Goal: Answer question/provide support: Share knowledge or assist other users

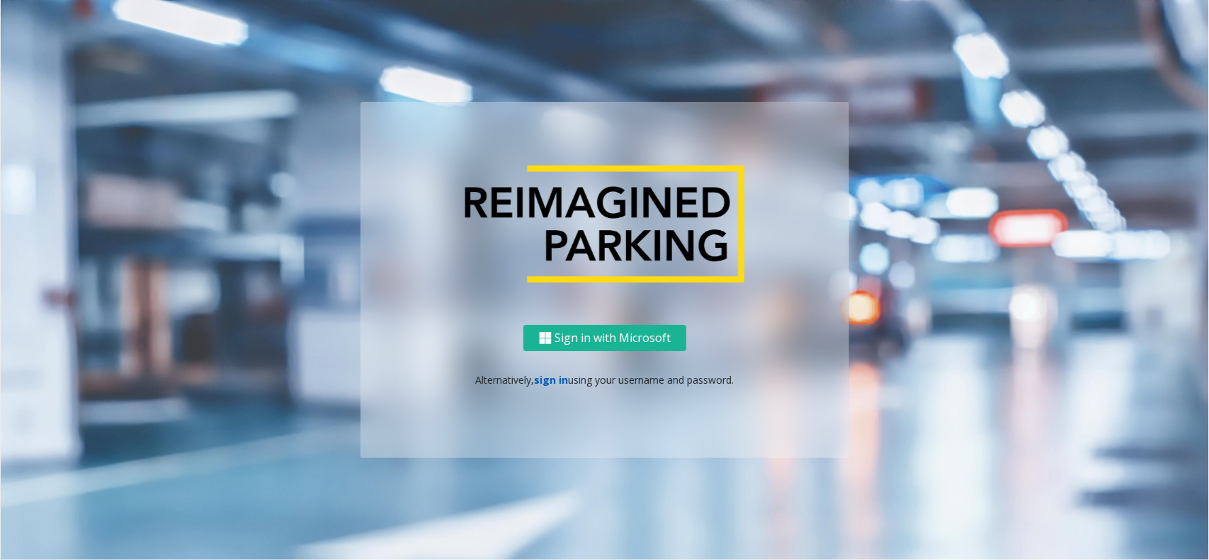
click at [558, 375] on link "sign in" at bounding box center [552, 379] width 34 height 13
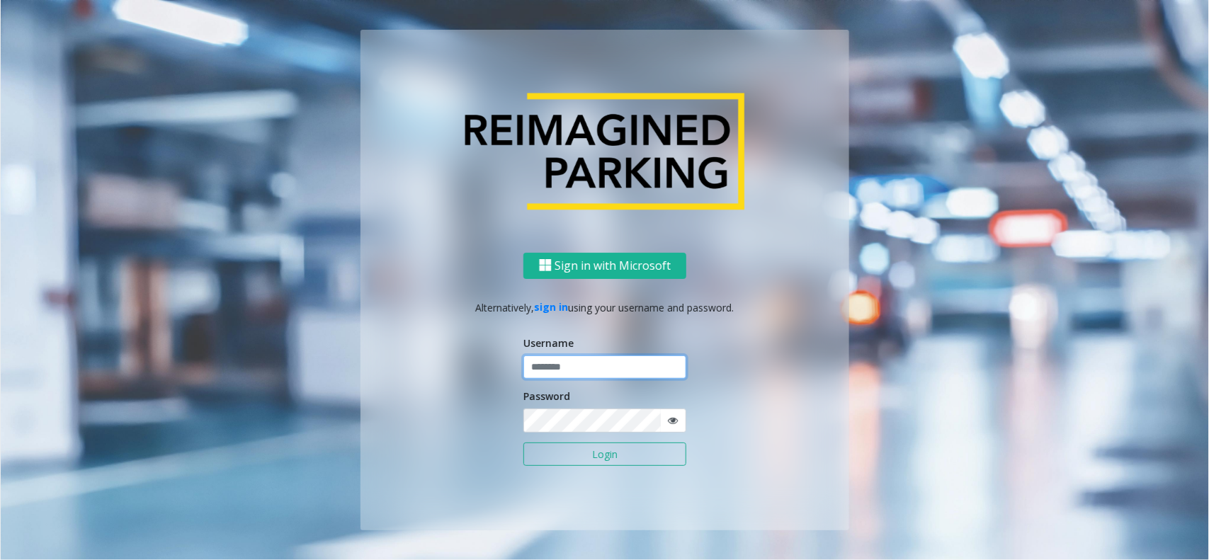
drag, startPoint x: 547, startPoint y: 373, endPoint x: 23, endPoint y: 156, distance: 566.6
click at [520, 365] on div "Sign in with Microsoft Alternatively, sign in using your username and password.…" at bounding box center [604, 391] width 489 height 278
click at [582, 368] on input "text" at bounding box center [604, 367] width 163 height 24
paste input "**********"
type input "**********"
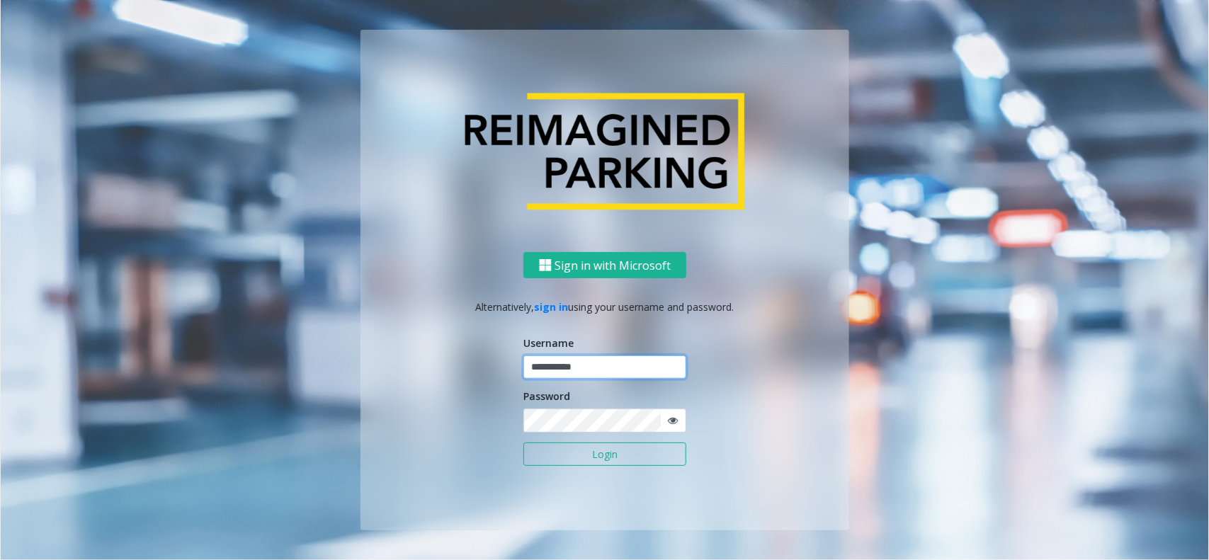
drag, startPoint x: 641, startPoint y: 363, endPoint x: 427, endPoint y: 363, distance: 214.5
click at [453, 368] on div "**********" at bounding box center [604, 391] width 489 height 278
click at [596, 376] on input "text" at bounding box center [604, 367] width 163 height 24
paste input "*******"
type input "*******"
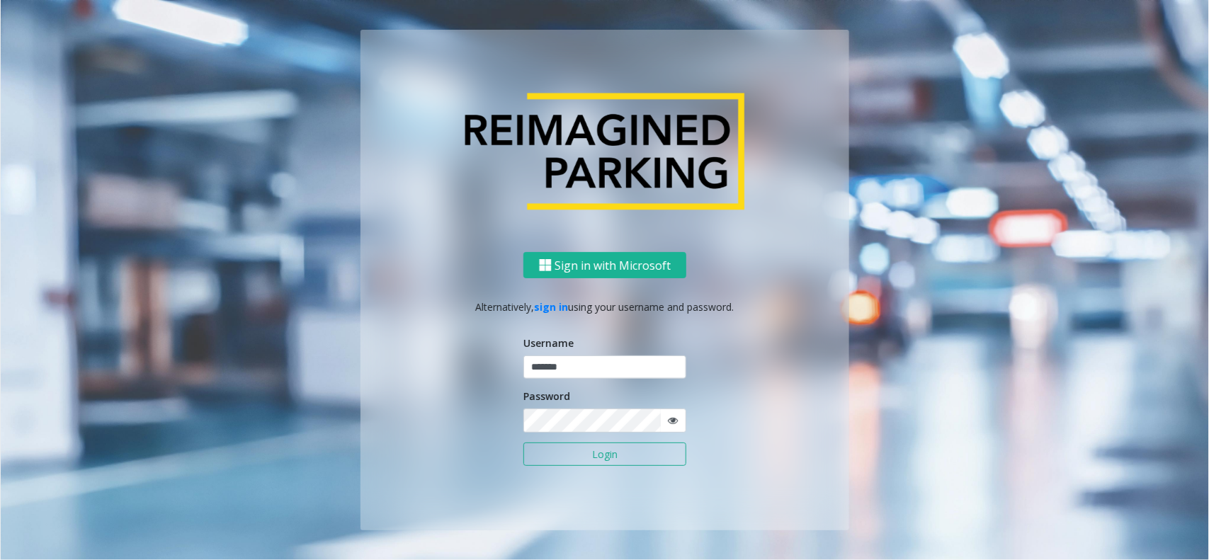
click at [671, 423] on icon at bounding box center [673, 421] width 10 height 10
click at [522, 420] on div "Sign in with Microsoft Alternatively, sign in using your username and password.…" at bounding box center [604, 391] width 489 height 278
drag, startPoint x: 588, startPoint y: 447, endPoint x: 564, endPoint y: 436, distance: 26.0
click at [577, 443] on button "Login" at bounding box center [604, 455] width 163 height 24
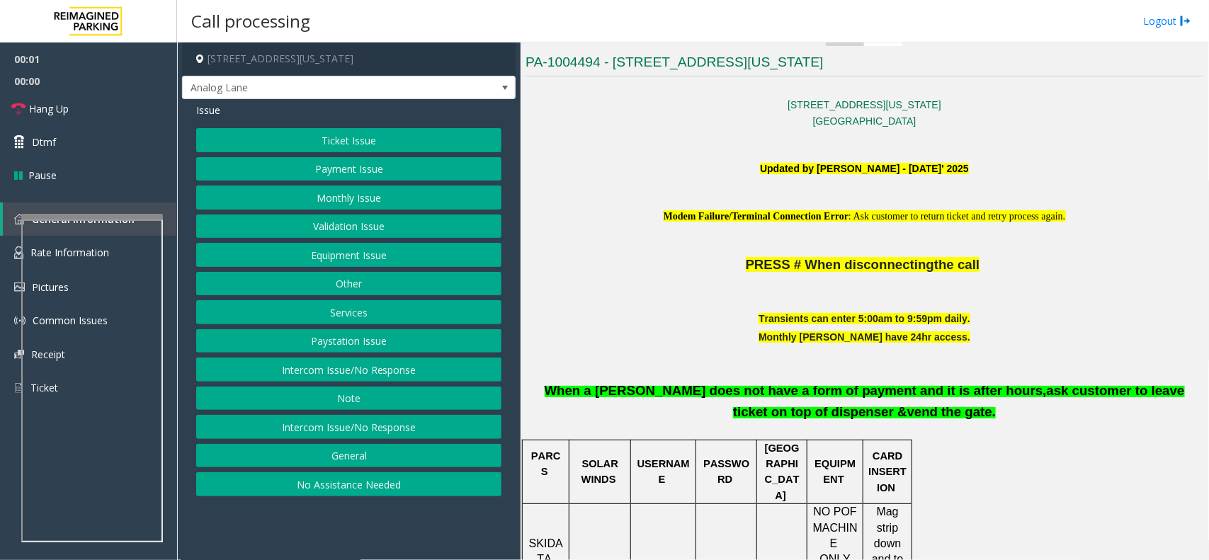
scroll to position [531, 0]
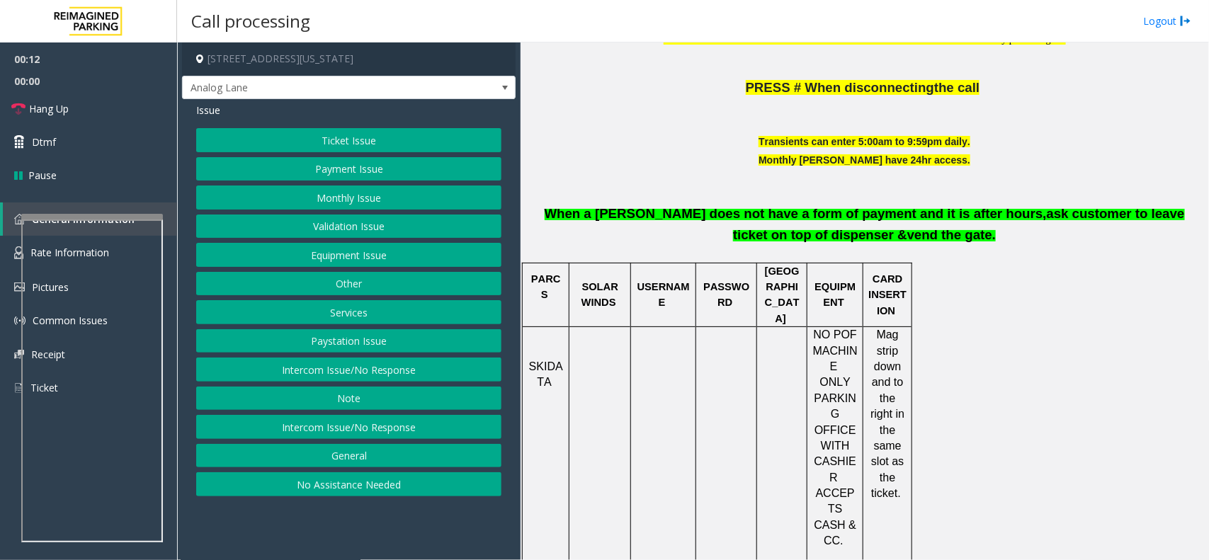
click at [377, 259] on button "Equipment Issue" at bounding box center [348, 255] width 305 height 24
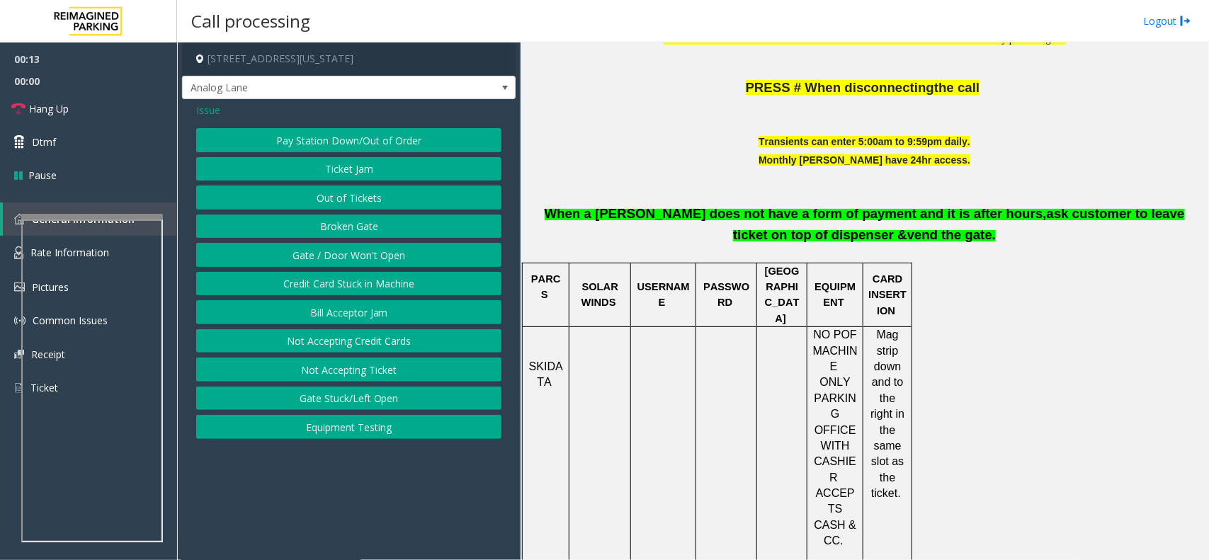
click at [377, 259] on button "Gate / Door Won't Open" at bounding box center [348, 255] width 305 height 24
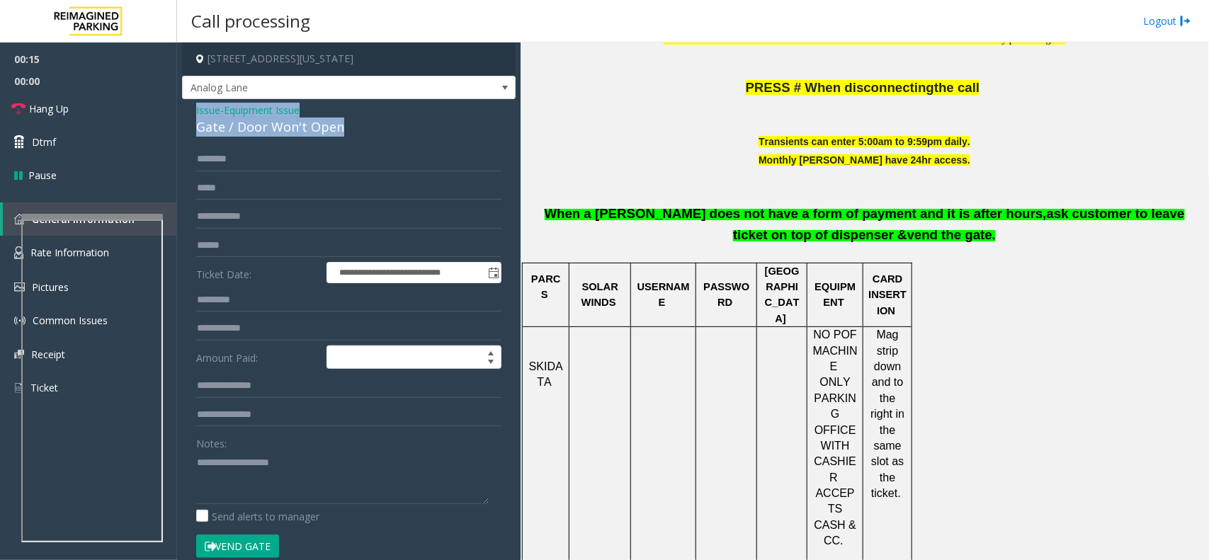
drag, startPoint x: 341, startPoint y: 129, endPoint x: 193, endPoint y: 108, distance: 150.2
click at [193, 108] on div "**********" at bounding box center [348, 443] width 333 height 688
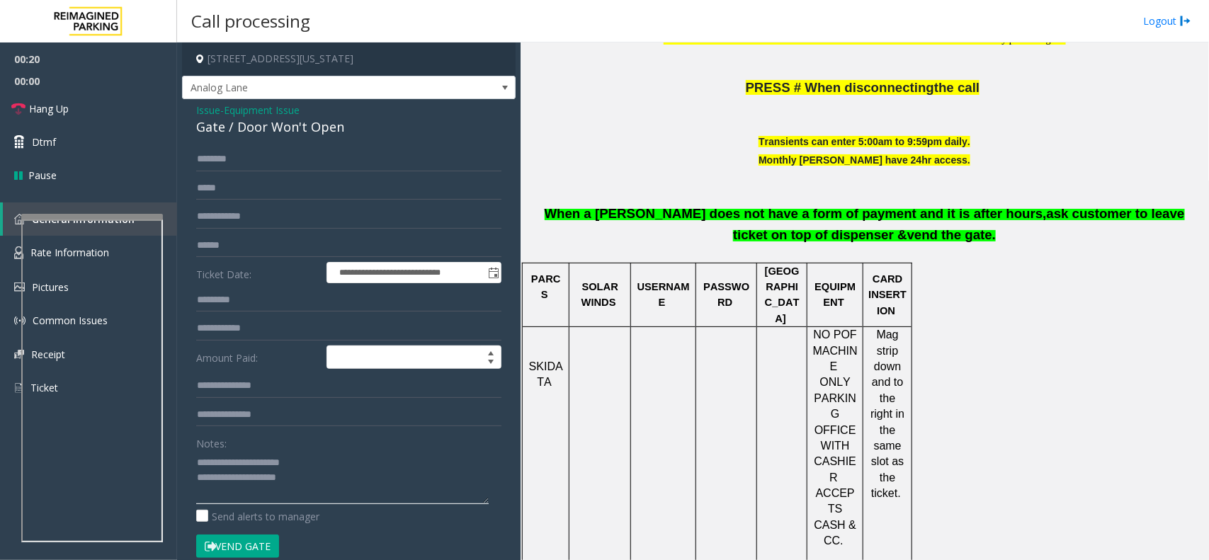
type textarea "**********"
click at [246, 128] on div "Gate / Door Won't Open" at bounding box center [348, 127] width 305 height 19
click at [246, 122] on div "Gate / Door Won't Open" at bounding box center [348, 127] width 305 height 19
click at [249, 111] on span "Equipment Issue" at bounding box center [262, 110] width 76 height 15
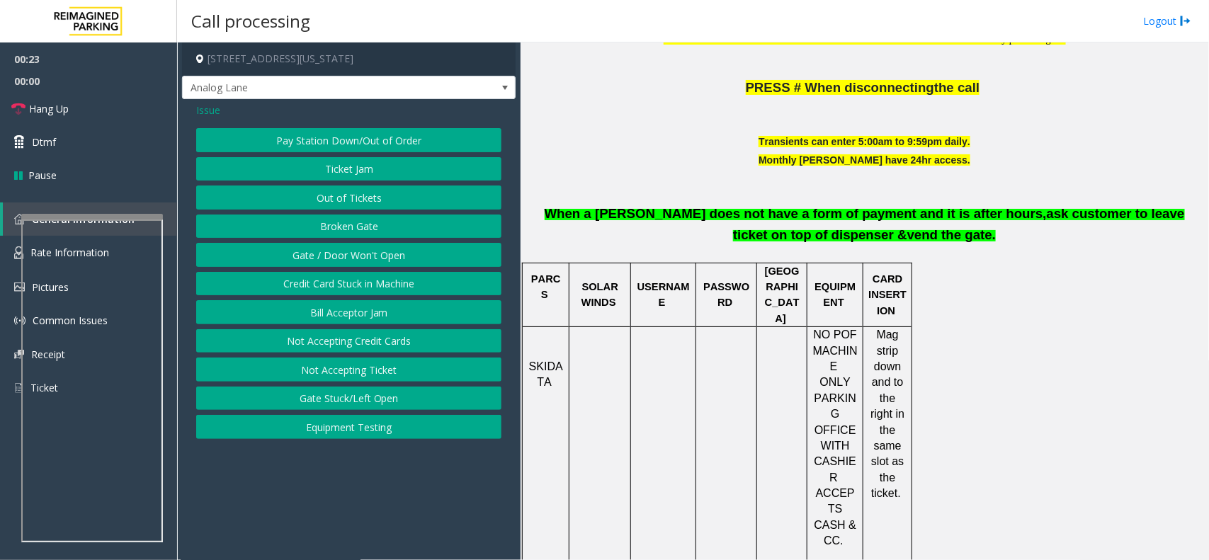
click at [294, 199] on button "Out of Tickets" at bounding box center [348, 198] width 305 height 24
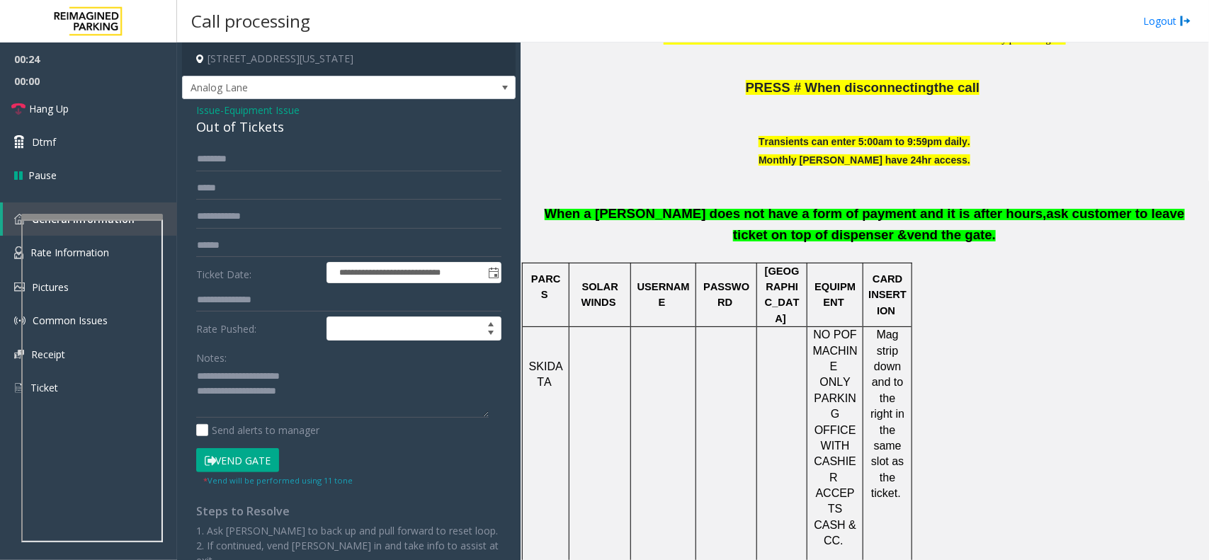
click at [223, 126] on div "Out of Tickets" at bounding box center [348, 127] width 305 height 19
copy div "Out of Tickets"
drag, startPoint x: 227, startPoint y: 377, endPoint x: 326, endPoint y: 404, distance: 101.8
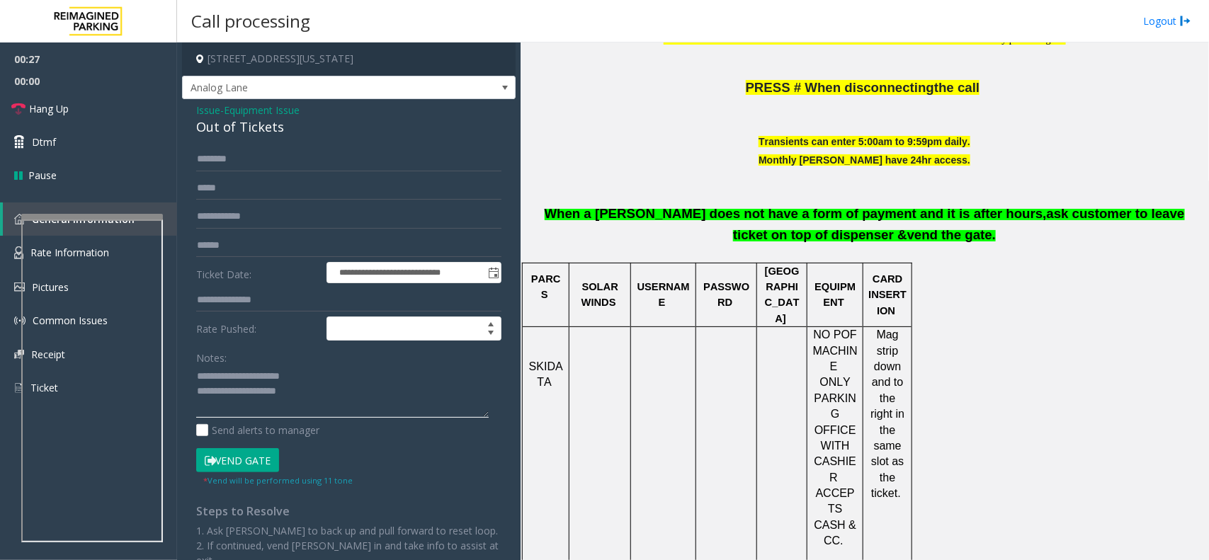
click at [326, 404] on textarea at bounding box center [342, 391] width 292 height 53
paste textarea
click at [319, 386] on textarea at bounding box center [342, 391] width 292 height 53
click at [284, 367] on textarea at bounding box center [342, 391] width 292 height 53
click at [295, 372] on textarea at bounding box center [342, 391] width 292 height 53
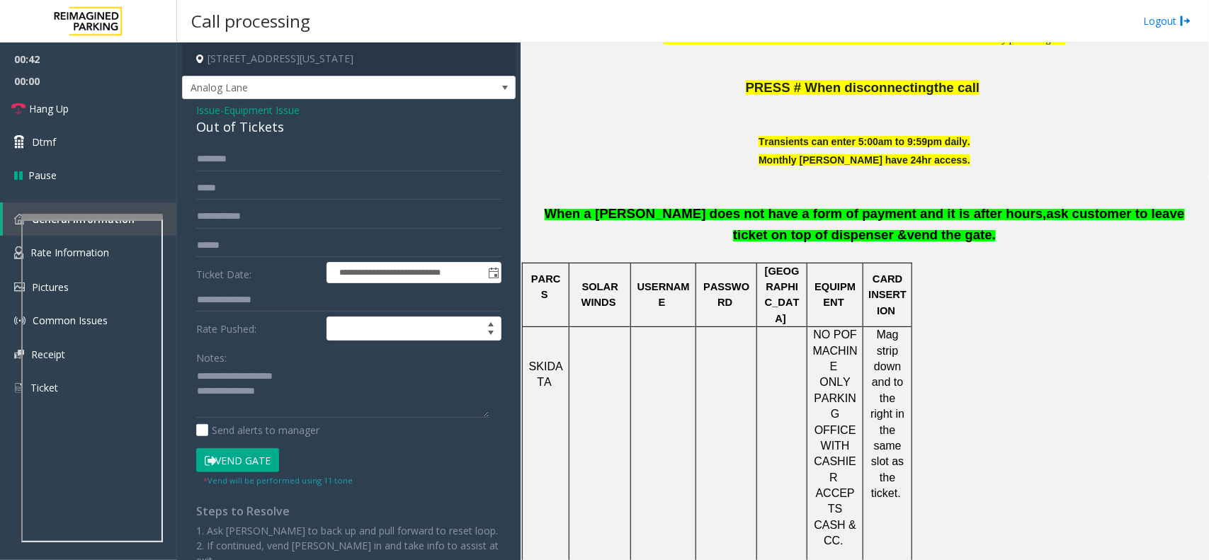
click at [244, 460] on button "Vend Gate" at bounding box center [237, 460] width 83 height 24
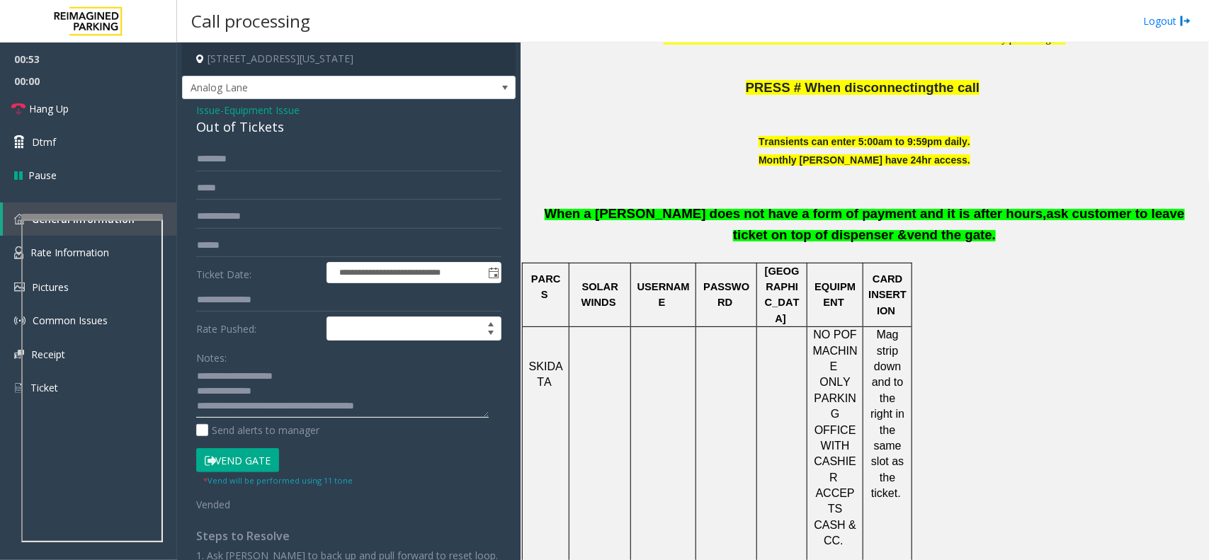
drag, startPoint x: 260, startPoint y: 394, endPoint x: 220, endPoint y: 386, distance: 40.6
click at [220, 386] on textarea at bounding box center [342, 391] width 292 height 53
type textarea "**********"
drag, startPoint x: 248, startPoint y: 143, endPoint x: 229, endPoint y: 151, distance: 20.6
paste input "********"
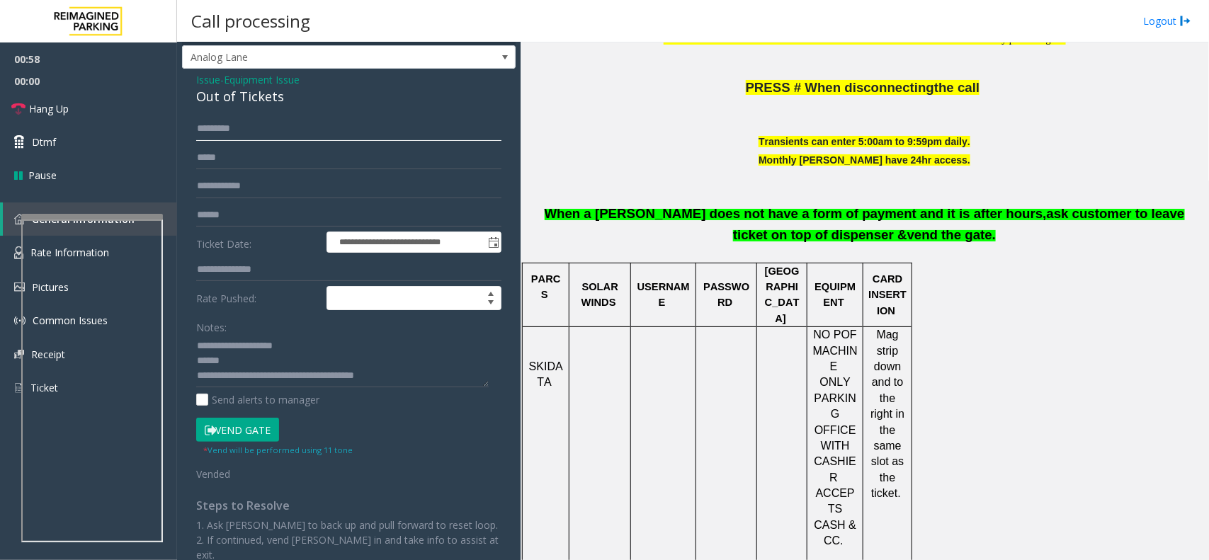
scroll to position [0, 0]
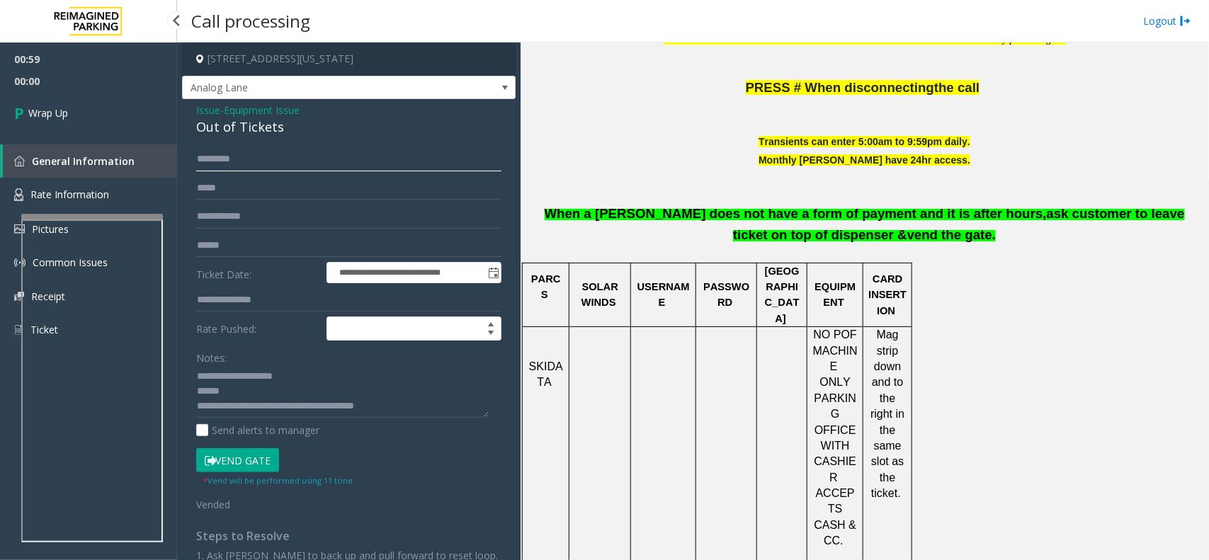
type input "********"
click at [62, 104] on link "Wrap Up" at bounding box center [88, 113] width 177 height 42
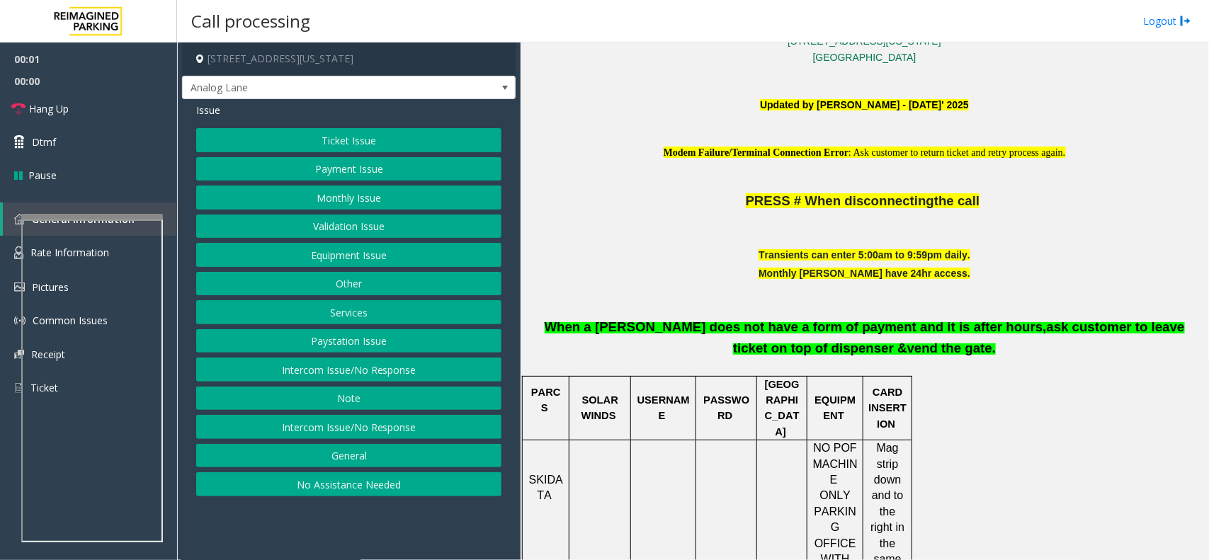
scroll to position [443, 0]
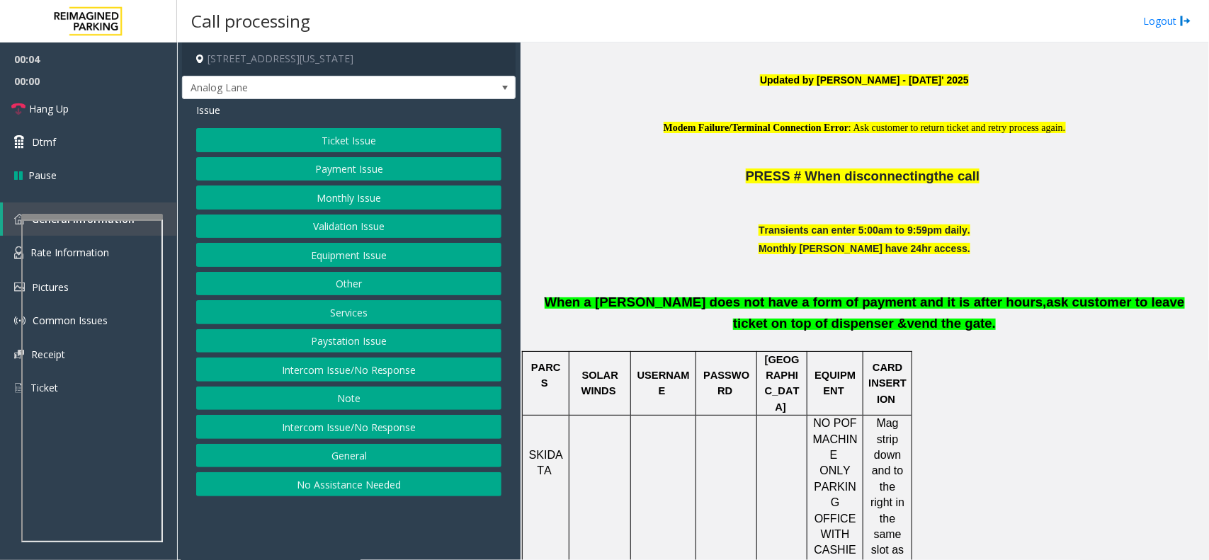
click at [367, 228] on button "Validation Issue" at bounding box center [348, 227] width 305 height 24
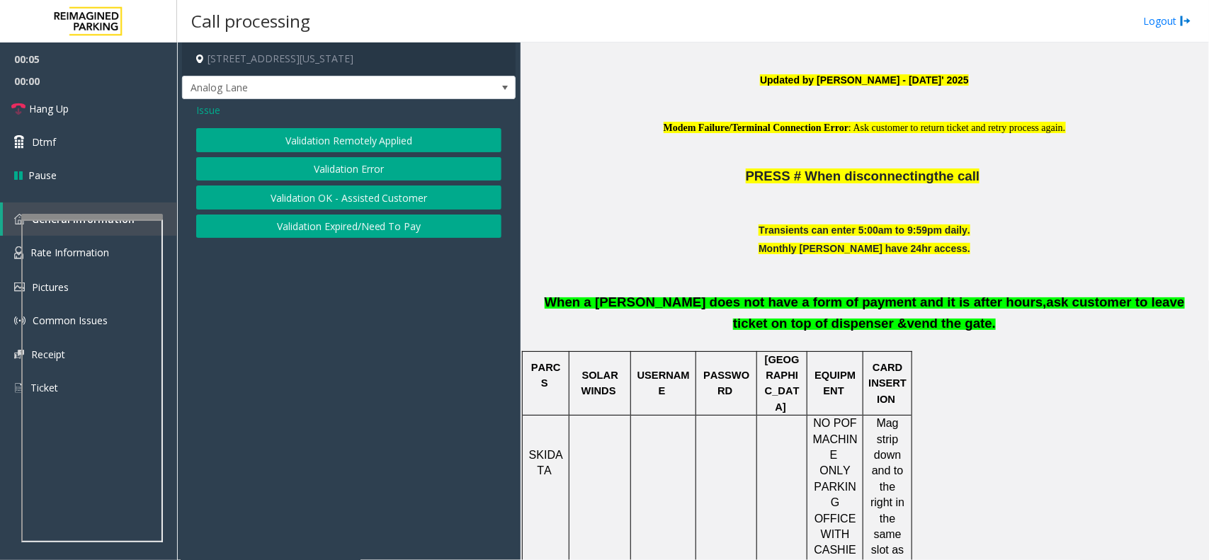
click at [355, 171] on button "Validation Error" at bounding box center [348, 169] width 305 height 24
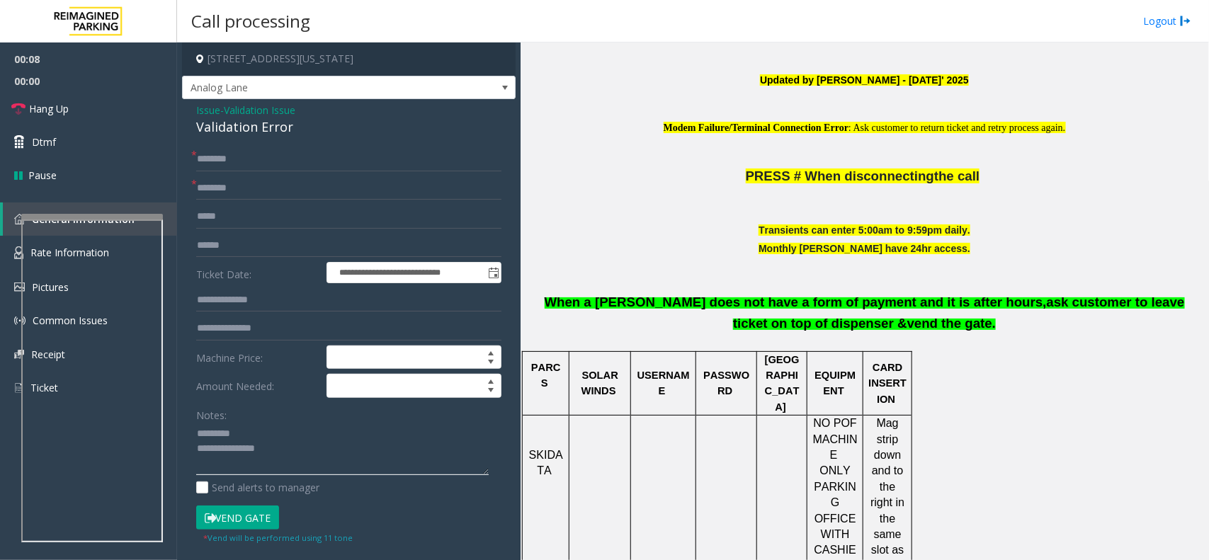
type textarea "**********"
click at [241, 111] on span "Validation Issue" at bounding box center [260, 110] width 72 height 15
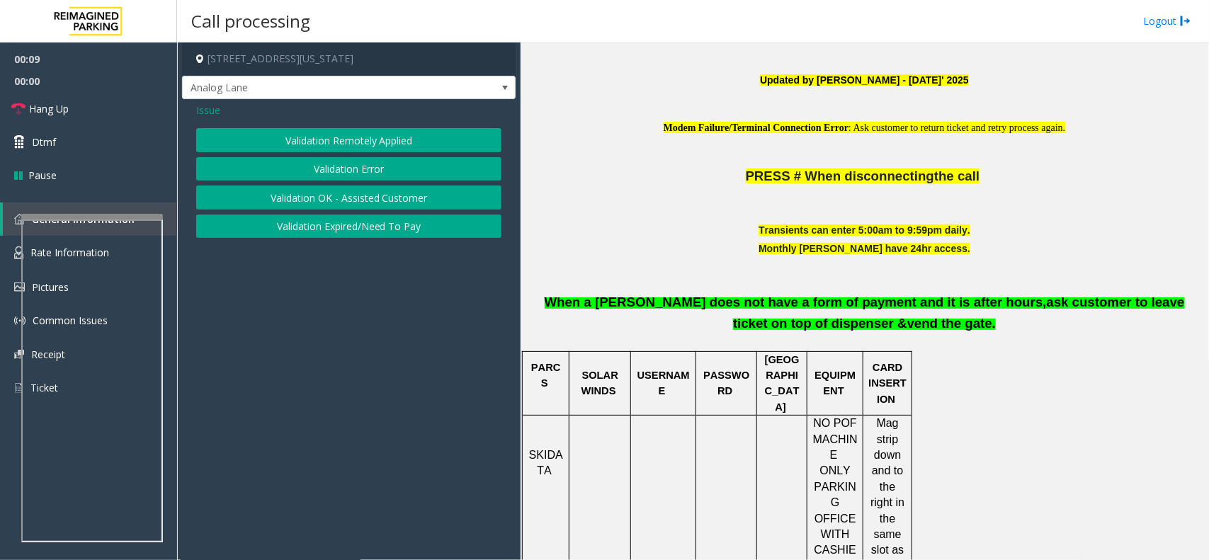
click at [202, 111] on span "Issue" at bounding box center [208, 110] width 24 height 15
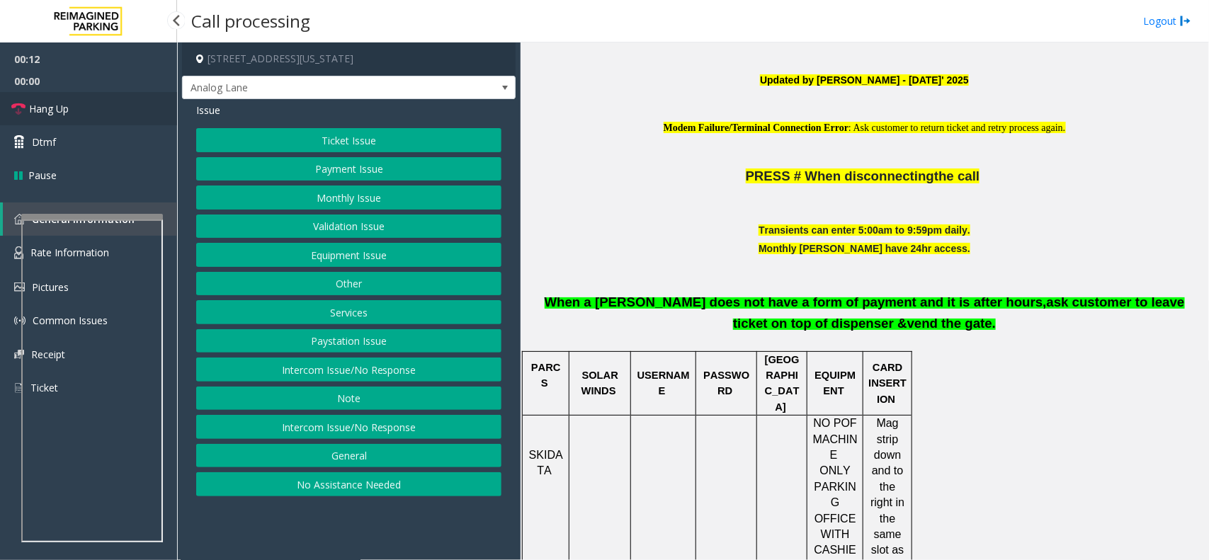
click at [65, 110] on span "Hang Up" at bounding box center [49, 108] width 40 height 15
drag, startPoint x: 342, startPoint y: 489, endPoint x: 287, endPoint y: 425, distance: 84.3
click at [342, 489] on button "No Assistance Needed" at bounding box center [348, 484] width 305 height 24
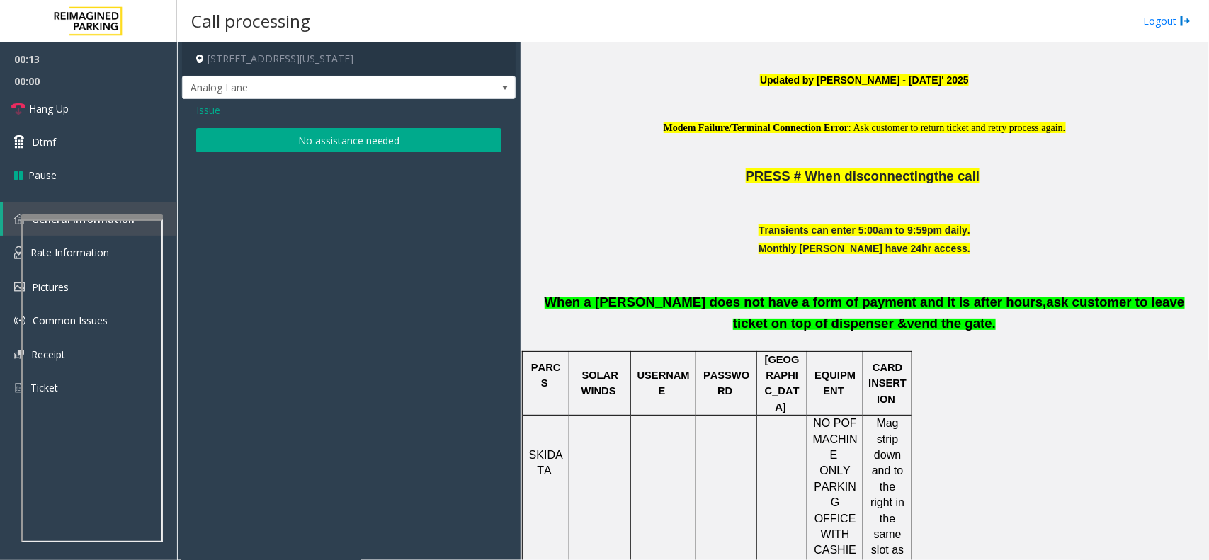
click at [268, 133] on button "No assistance needed" at bounding box center [348, 140] width 305 height 24
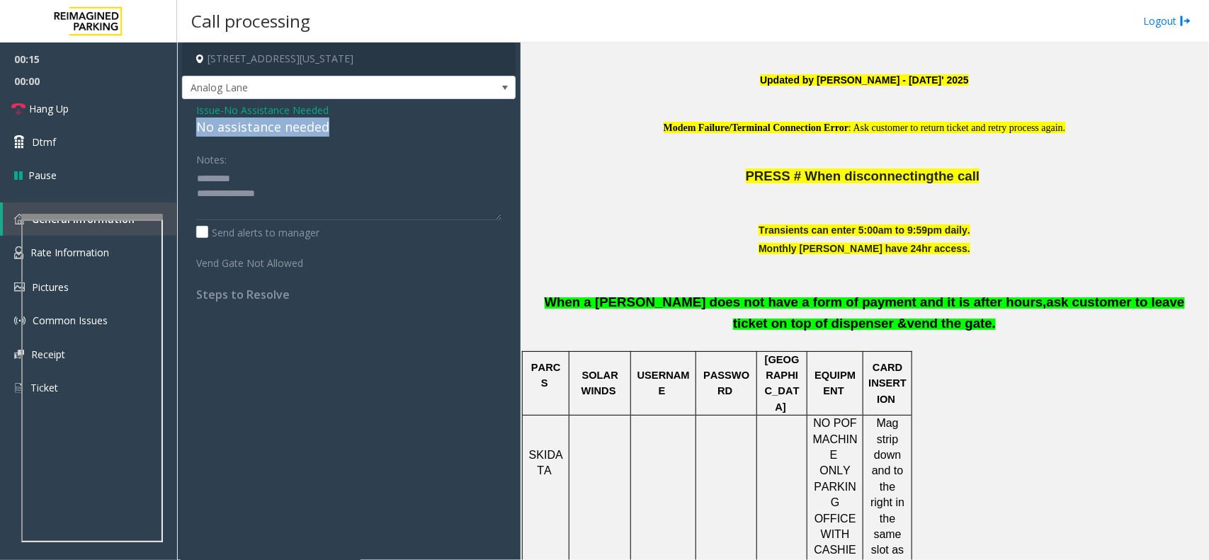
drag, startPoint x: 329, startPoint y: 137, endPoint x: 183, endPoint y: 129, distance: 146.8
click at [183, 129] on div "Issue - No Assistance Needed No assistance needed Notes: Send alerts to manager…" at bounding box center [348, 207] width 333 height 217
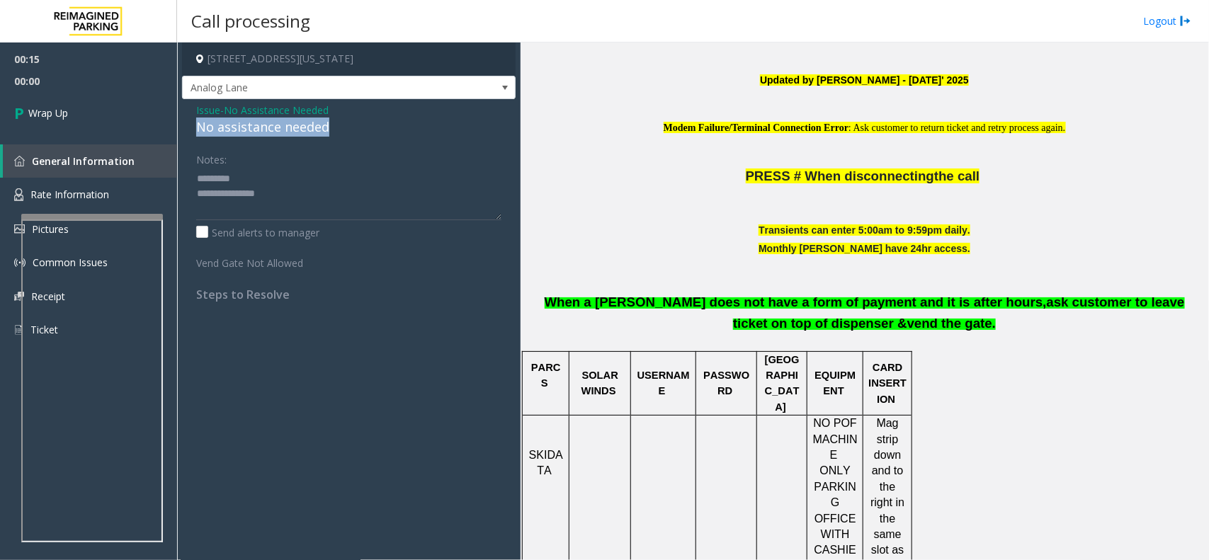
copy div "No assistance needed"
drag, startPoint x: 299, startPoint y: 193, endPoint x: 184, endPoint y: 171, distance: 116.8
click at [184, 171] on div "Issue - No Assistance Needed No assistance needed Notes: Send alerts to manager…" at bounding box center [348, 207] width 333 height 217
paste textarea
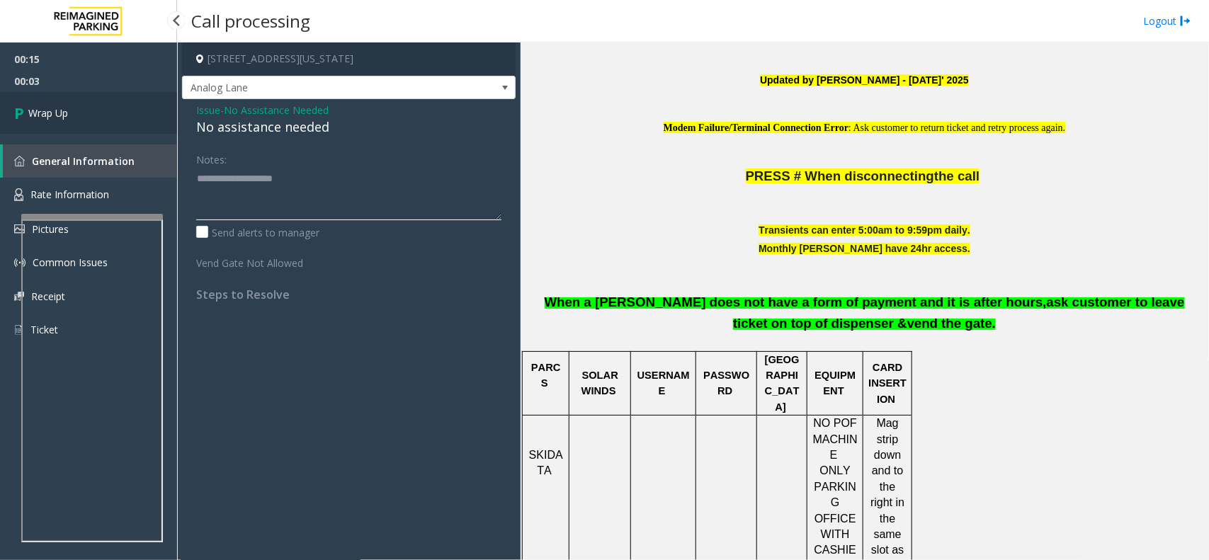
type textarea "**********"
click at [108, 112] on link "Wrap Up" at bounding box center [88, 113] width 177 height 42
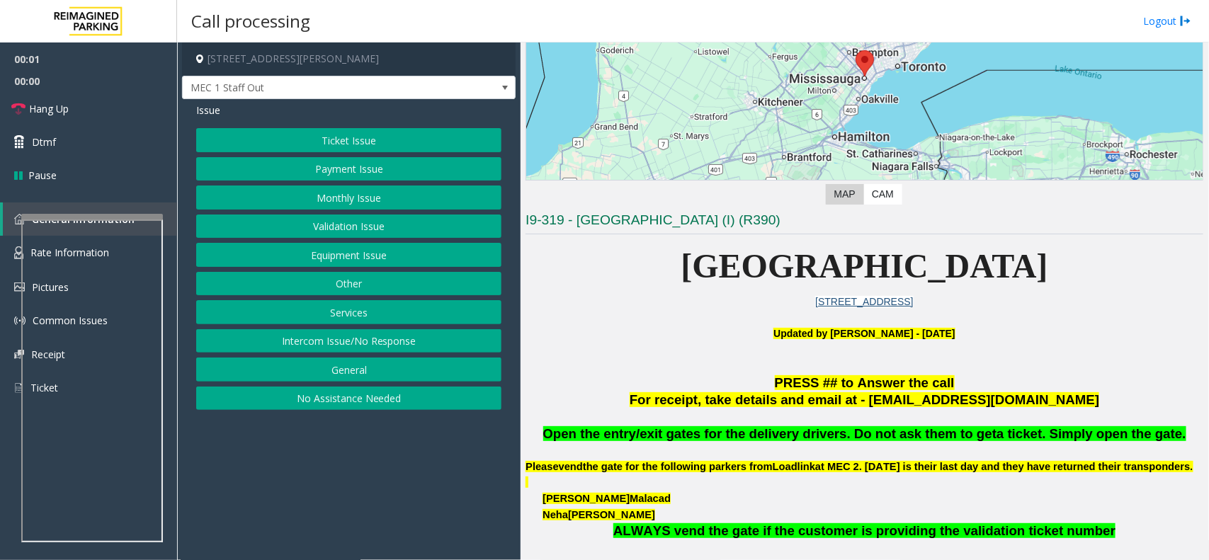
scroll to position [620, 0]
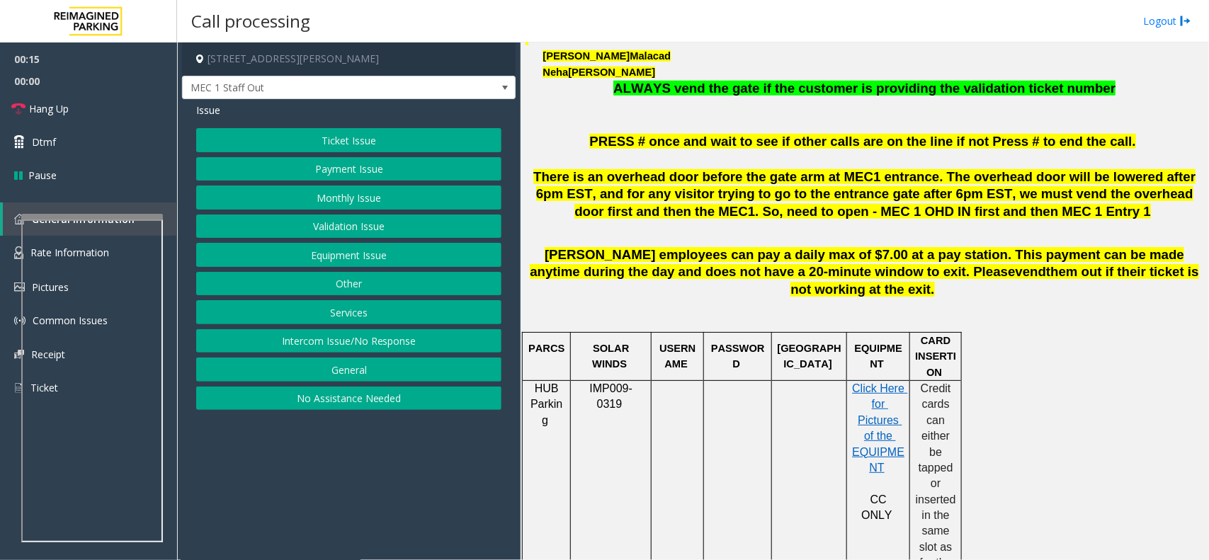
click at [413, 248] on button "Equipment Issue" at bounding box center [348, 255] width 305 height 24
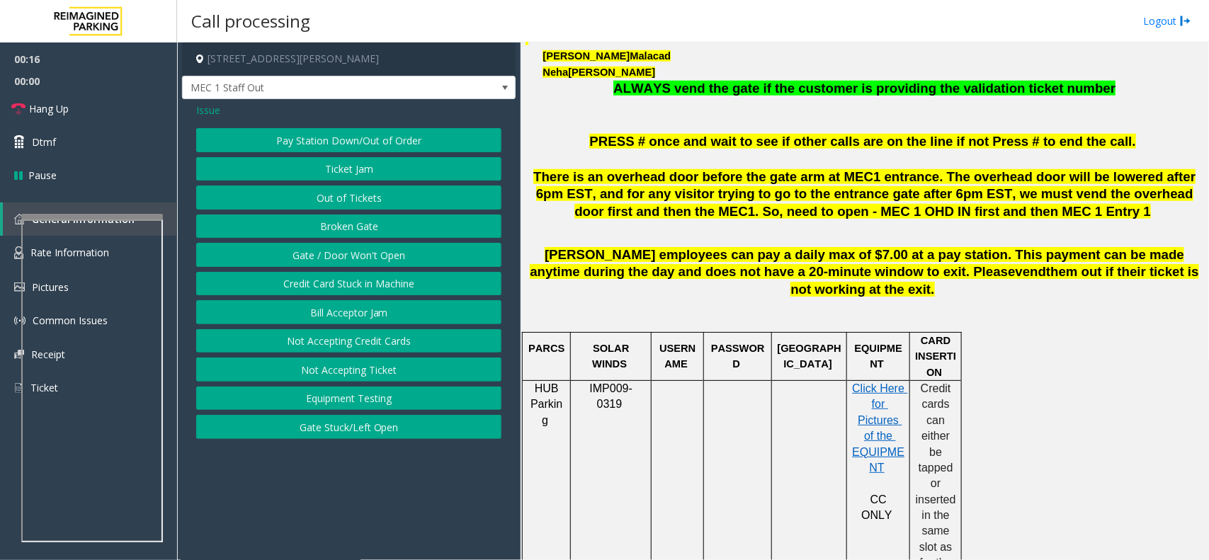
click at [203, 118] on span "Issue" at bounding box center [208, 110] width 24 height 15
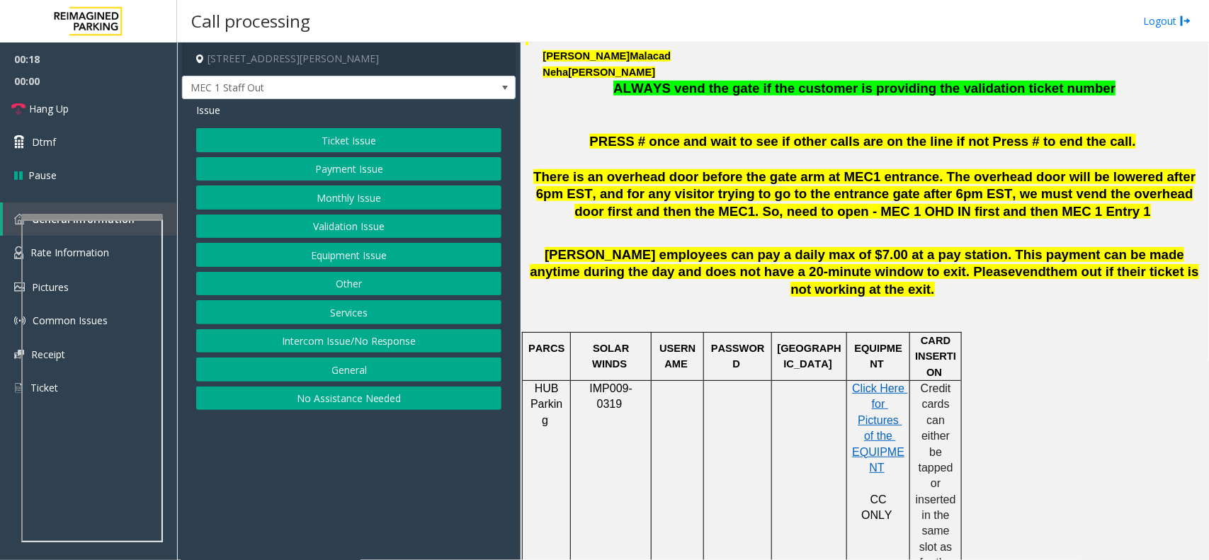
click at [360, 316] on button "Services" at bounding box center [348, 312] width 305 height 24
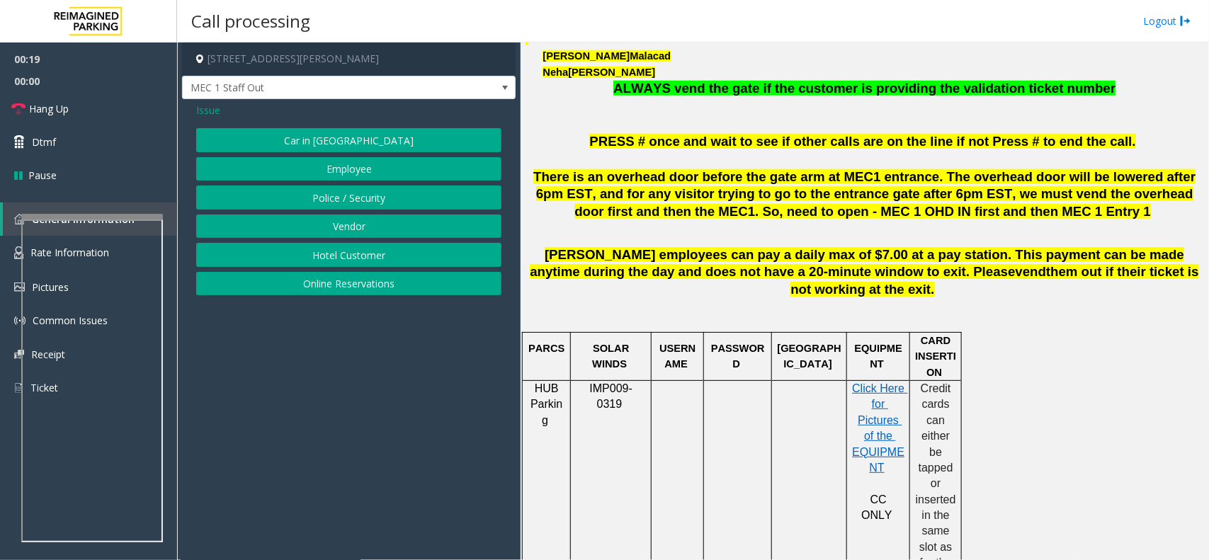
click at [338, 224] on button "Vendor" at bounding box center [348, 227] width 305 height 24
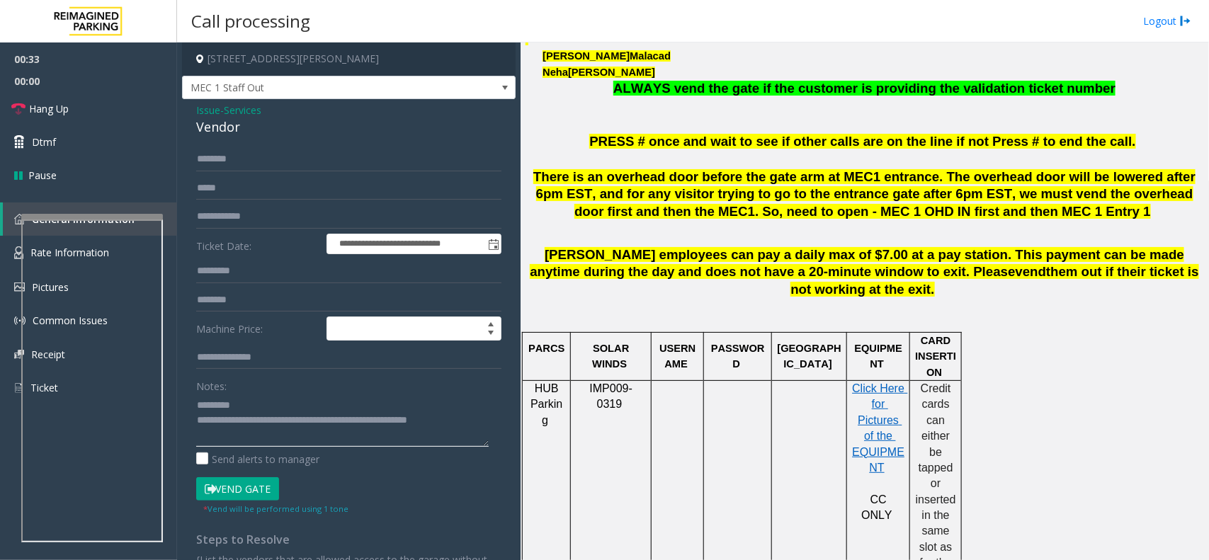
click at [273, 402] on textarea at bounding box center [342, 420] width 292 height 53
type textarea "**********"
click at [249, 146] on div "**********" at bounding box center [348, 369] width 333 height 541
click at [252, 163] on input "text" at bounding box center [348, 159] width 305 height 24
type input "*****"
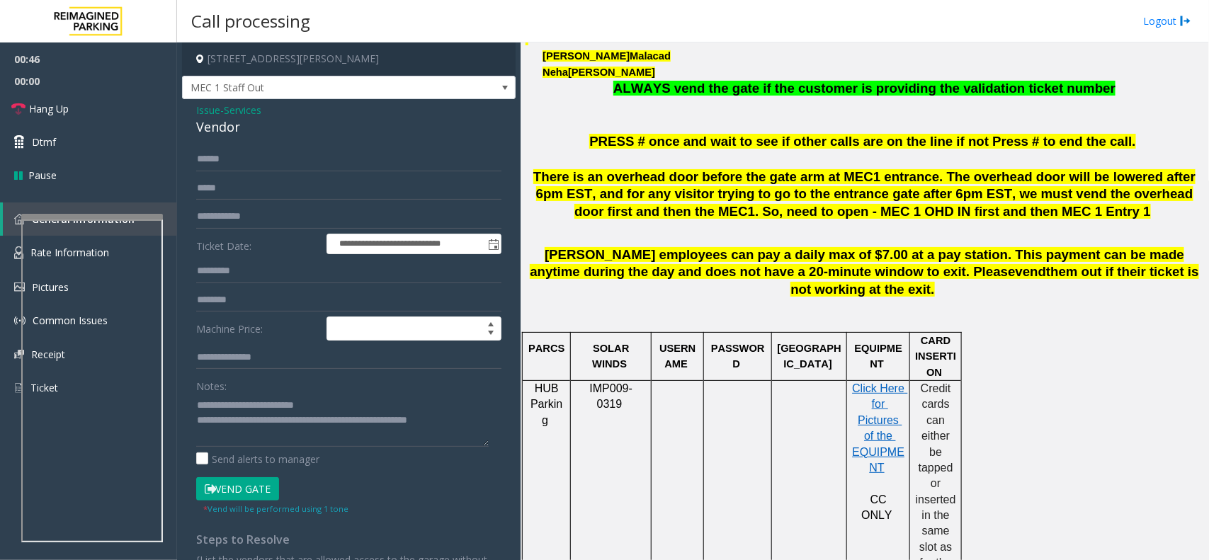
click at [230, 494] on button "Vend Gate" at bounding box center [237, 489] width 83 height 24
click at [239, 499] on button "Vend Gate" at bounding box center [237, 489] width 83 height 24
click at [231, 151] on input "*****" at bounding box center [348, 159] width 305 height 24
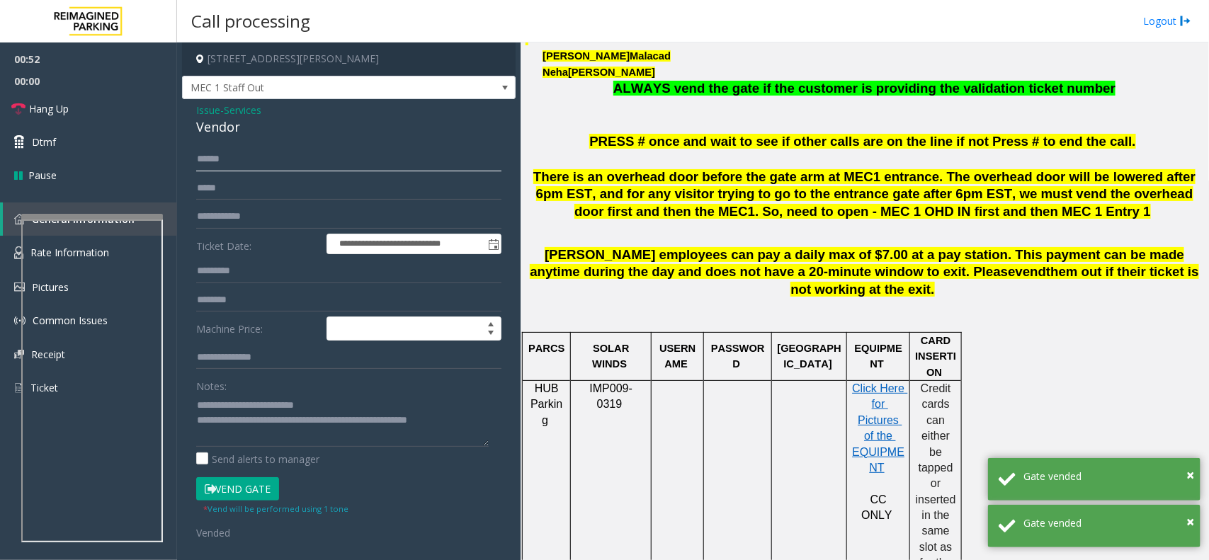
click at [256, 165] on input "*****" at bounding box center [348, 159] width 305 height 24
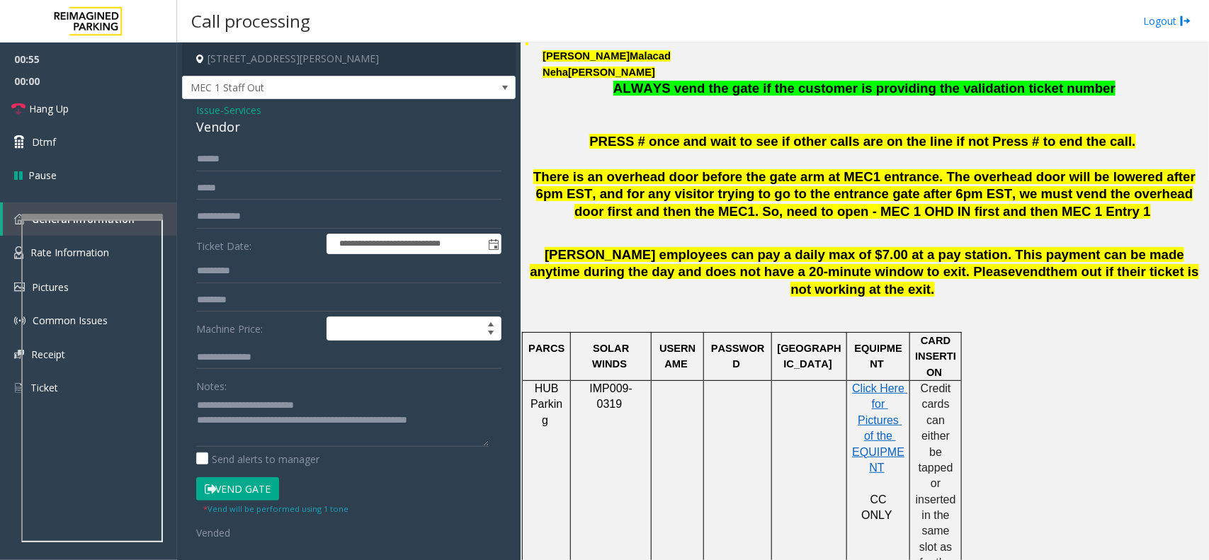
drag, startPoint x: 215, startPoint y: 157, endPoint x: 191, endPoint y: 152, distance: 23.9
click at [191, 152] on div "**********" at bounding box center [349, 398] width 326 height 503
click at [51, 115] on span "Hang Up" at bounding box center [49, 108] width 40 height 15
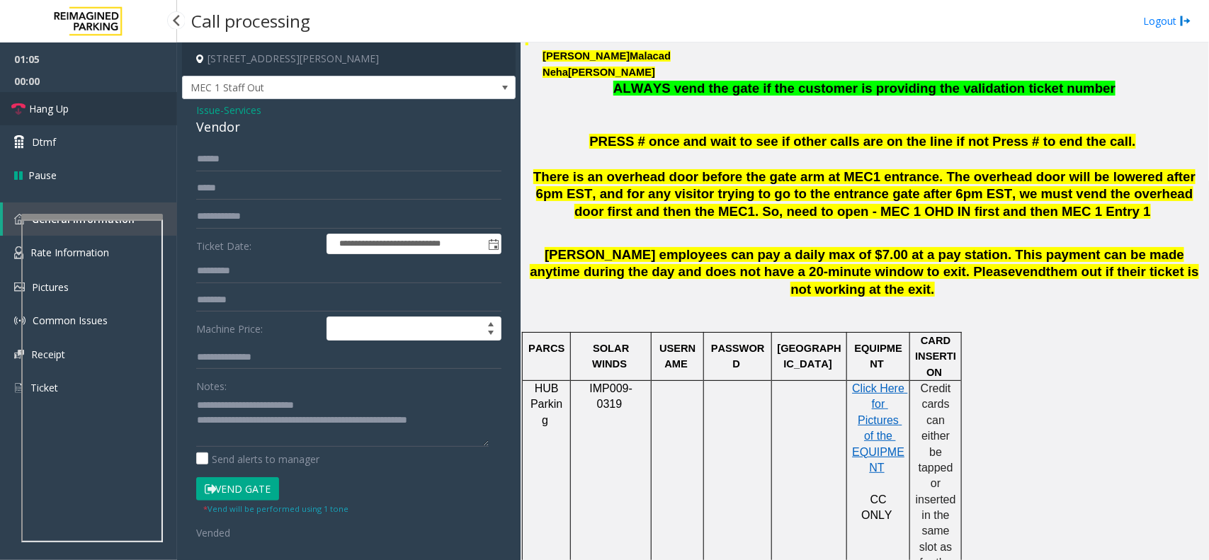
click at [51, 115] on span "Hang Up" at bounding box center [49, 108] width 40 height 15
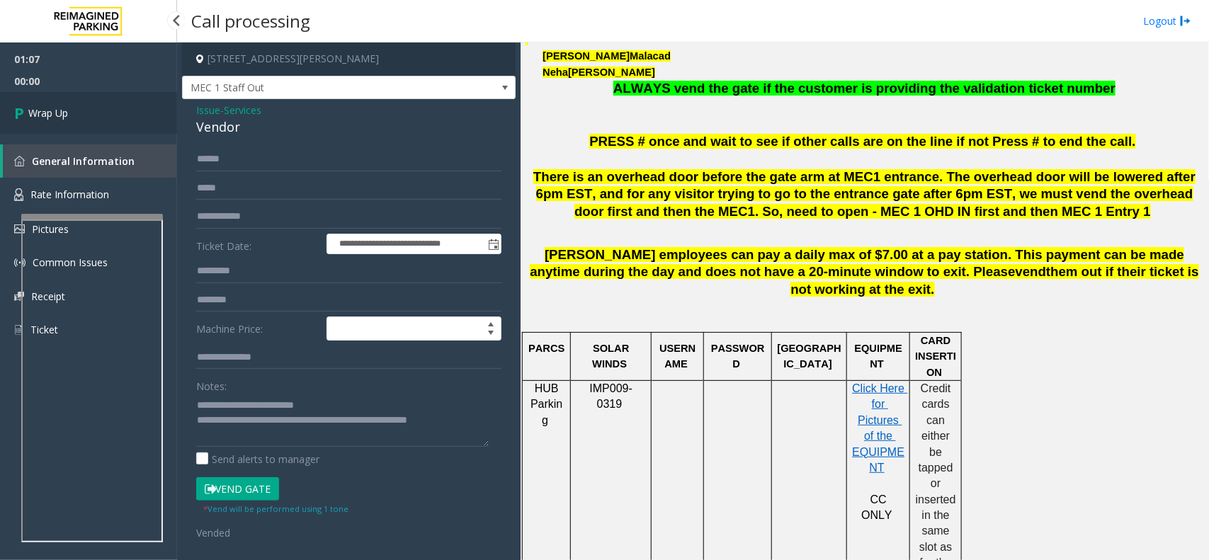
click at [51, 115] on span "Wrap Up" at bounding box center [48, 113] width 40 height 15
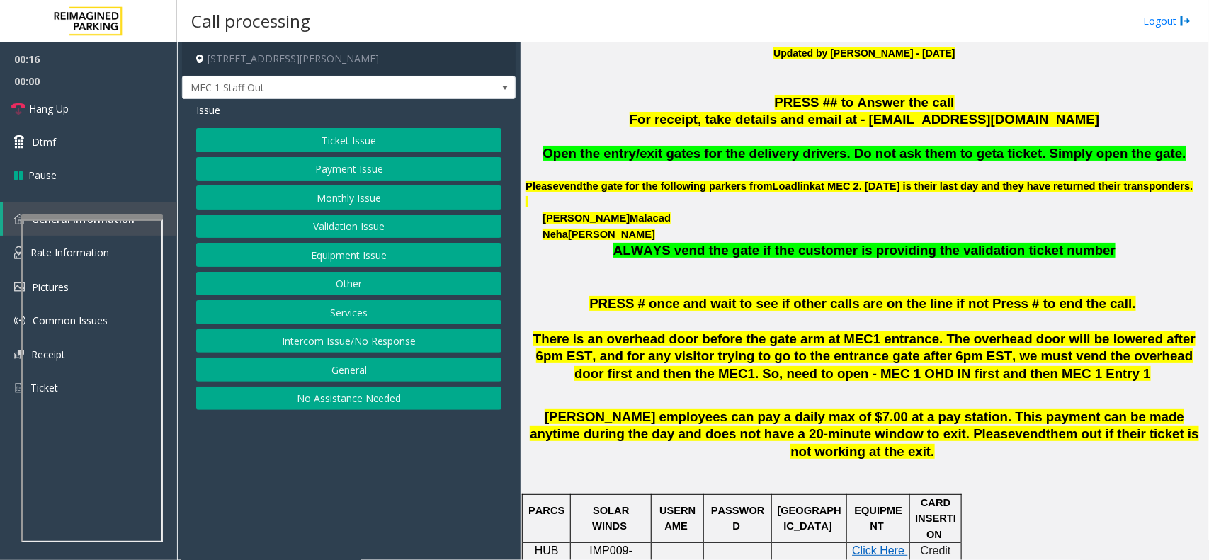
scroll to position [443, 0]
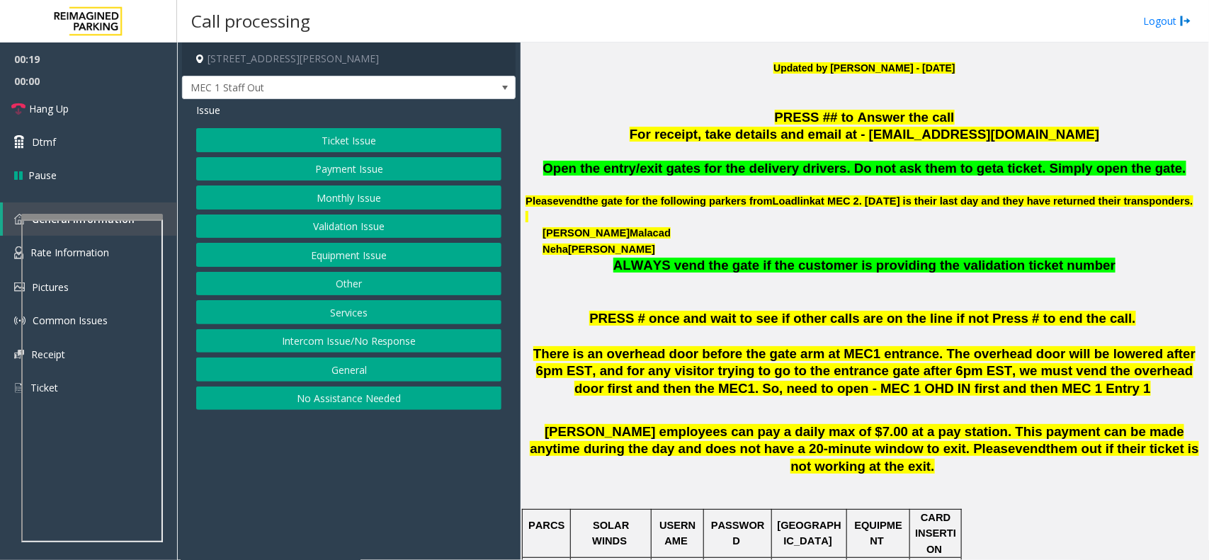
click at [389, 246] on button "Equipment Issue" at bounding box center [348, 255] width 305 height 24
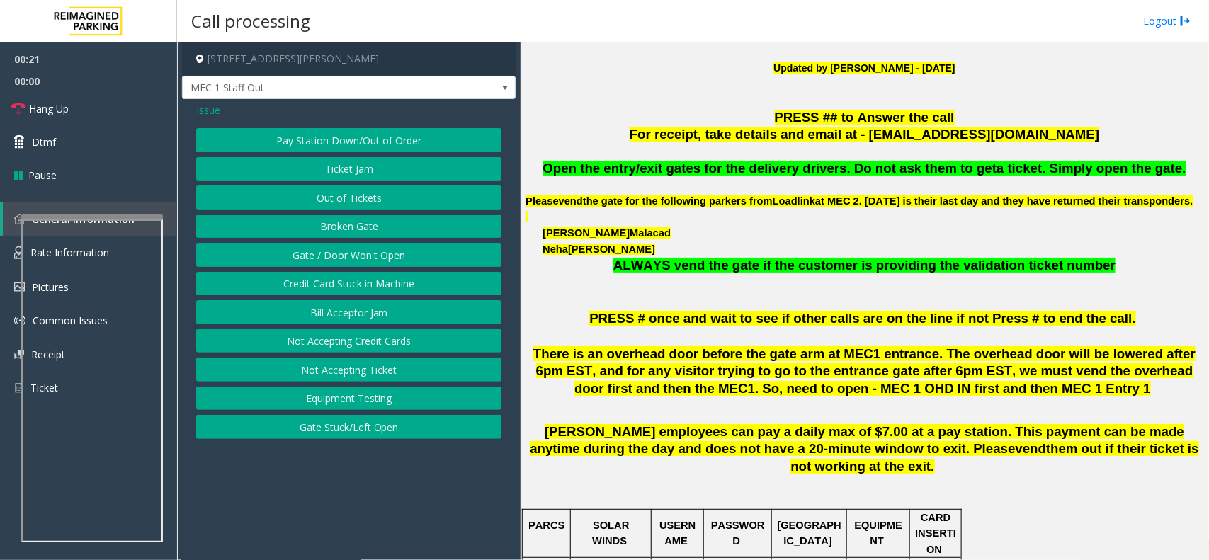
drag, startPoint x: 377, startPoint y: 256, endPoint x: 278, endPoint y: 146, distance: 147.9
click at [341, 231] on div "Pay Station Down/Out of Order Ticket Jam Out of Tickets [GEOGRAPHIC_DATA] / Doo…" at bounding box center [348, 283] width 305 height 311
click at [207, 114] on span "Issue" at bounding box center [208, 110] width 24 height 15
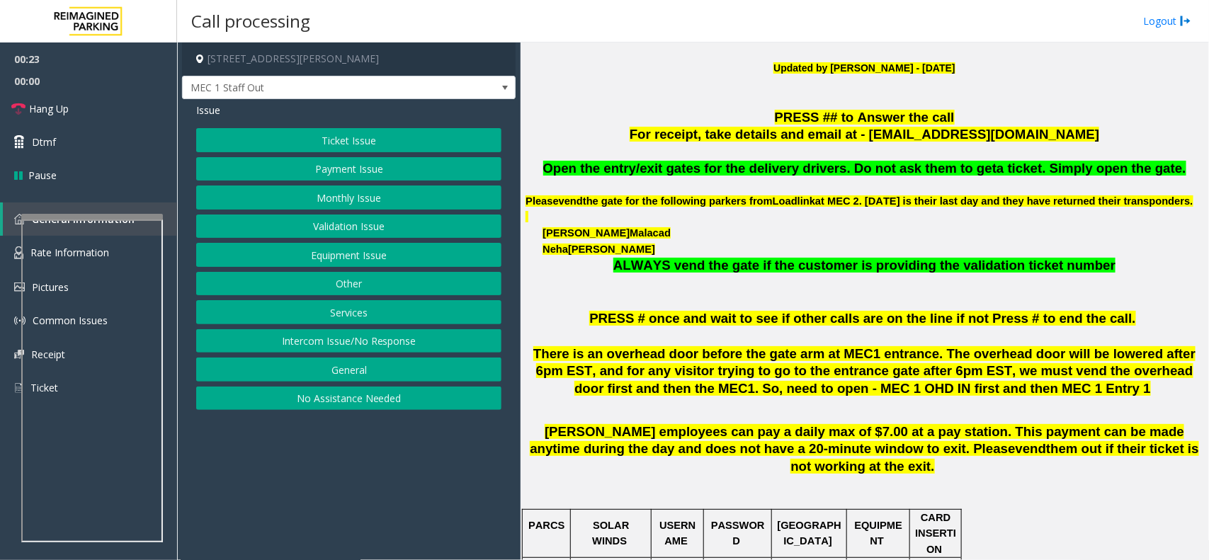
click at [369, 317] on button "Services" at bounding box center [348, 312] width 305 height 24
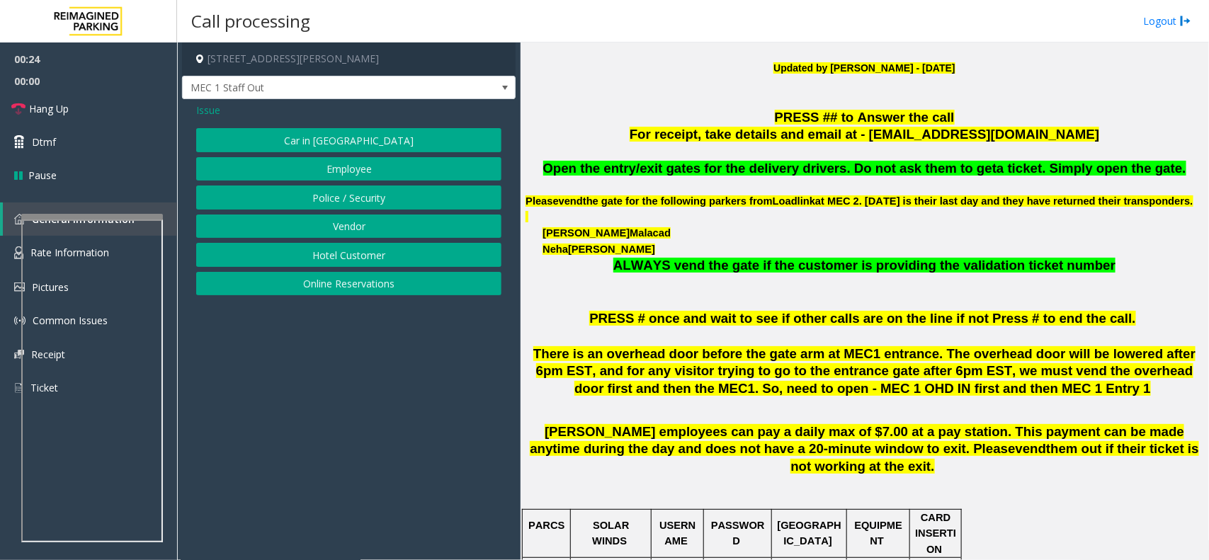
click at [355, 227] on button "Vendor" at bounding box center [348, 227] width 305 height 24
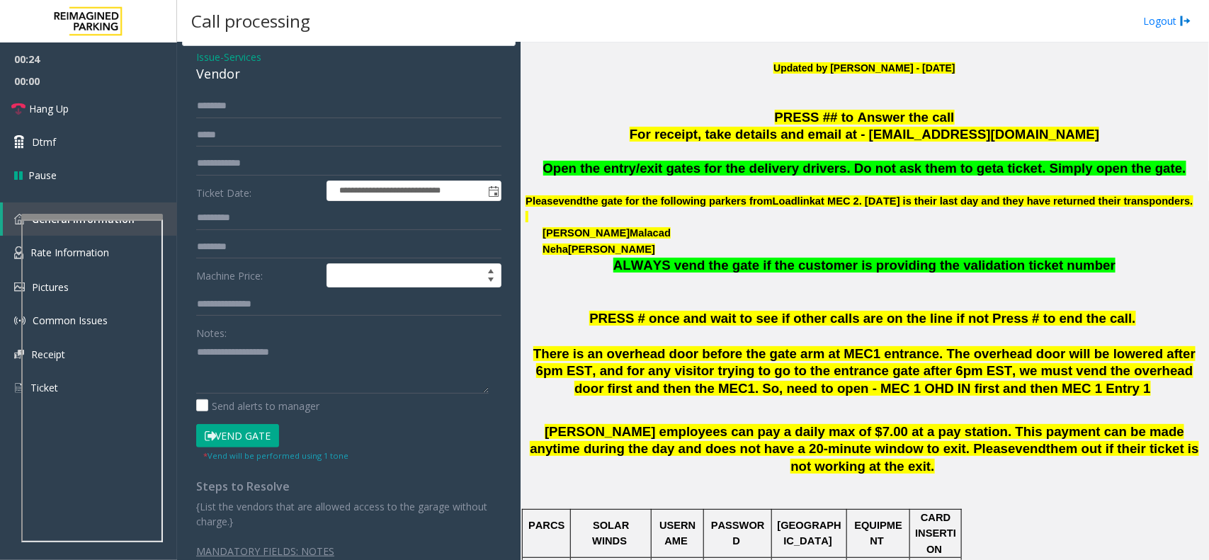
scroll to position [81, 0]
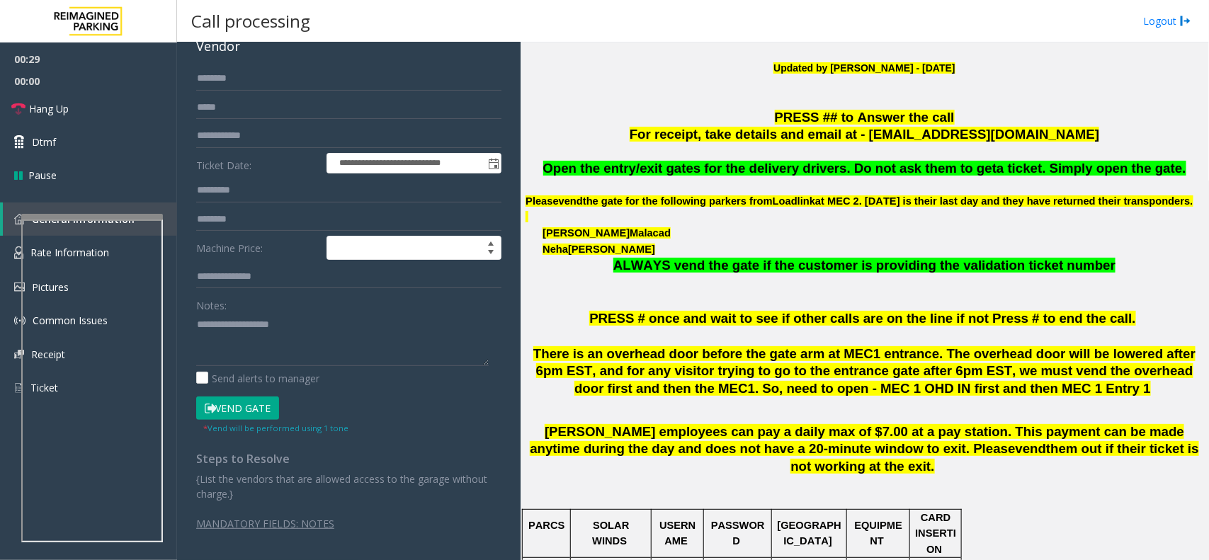
click at [258, 402] on button "Vend Gate" at bounding box center [237, 409] width 83 height 24
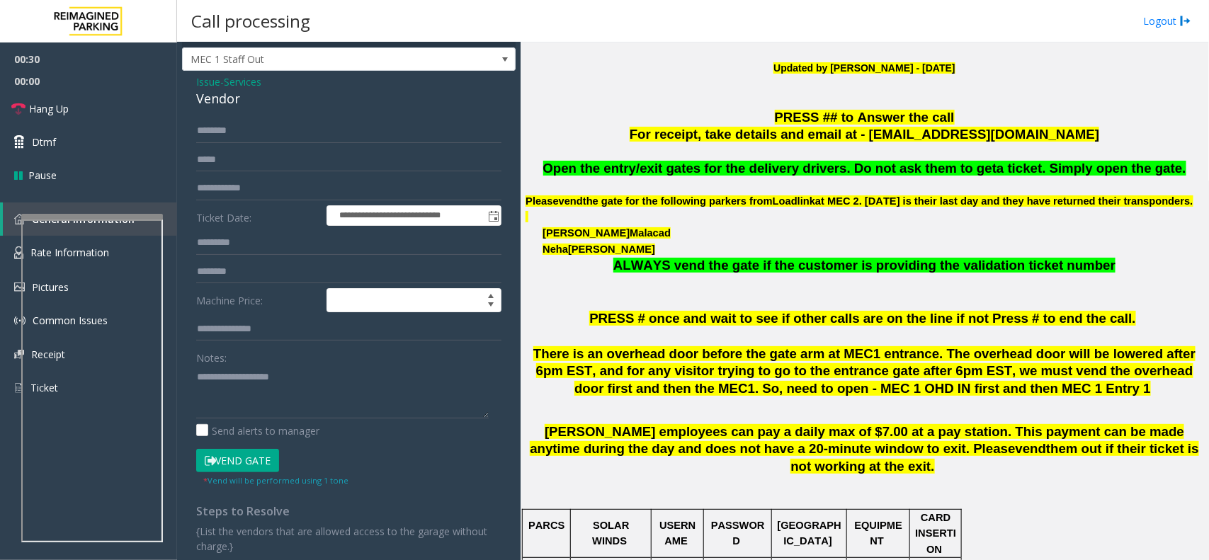
scroll to position [0, 0]
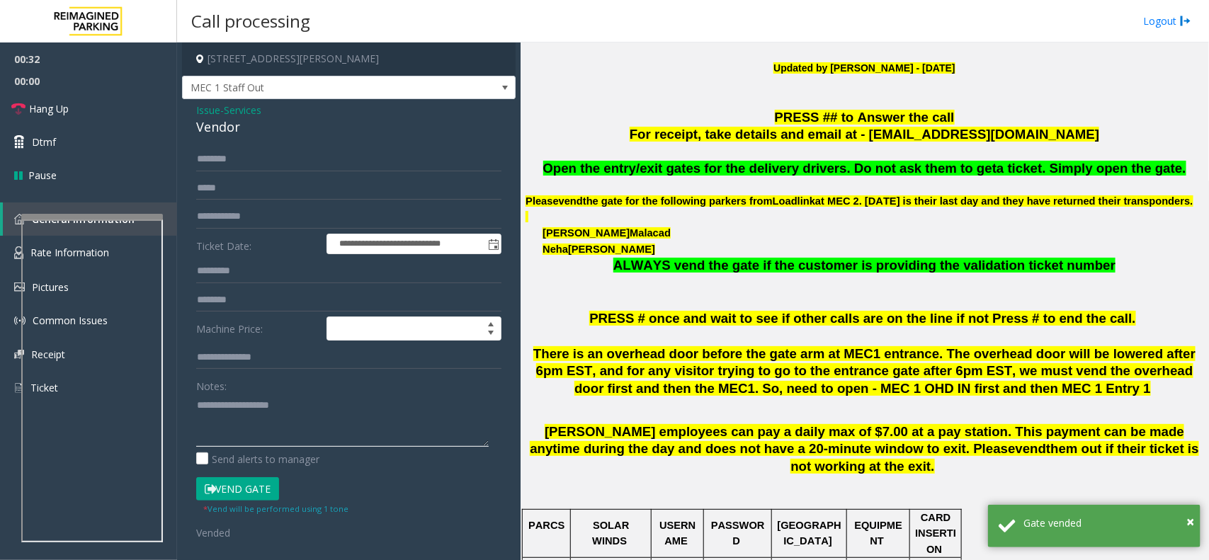
click at [243, 404] on textarea at bounding box center [342, 420] width 292 height 53
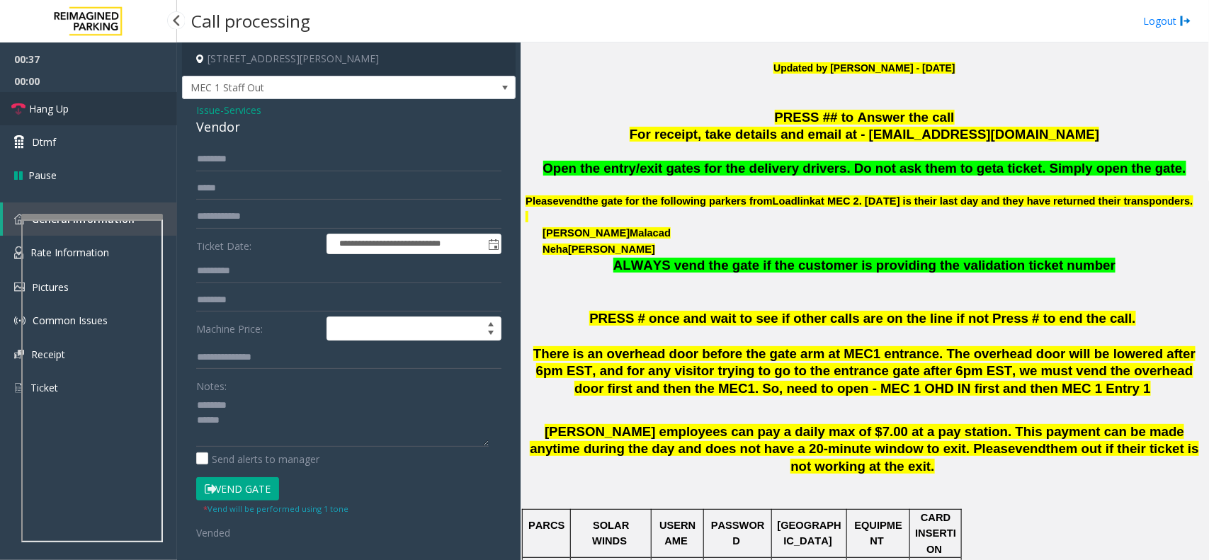
click at [68, 92] on link "Hang Up" at bounding box center [88, 108] width 177 height 33
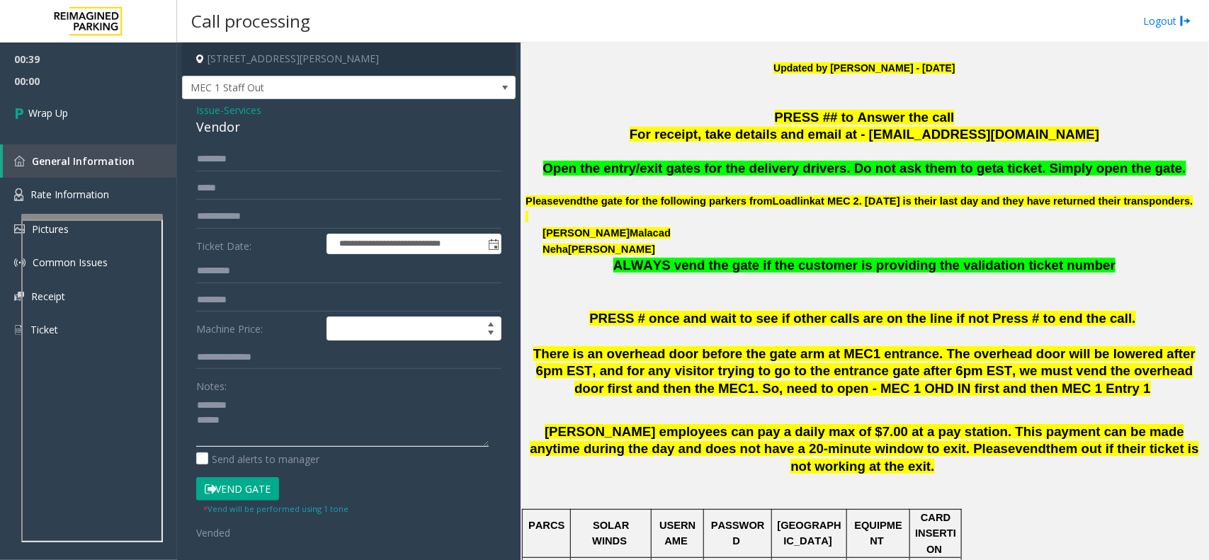
click at [261, 406] on textarea at bounding box center [342, 420] width 292 height 53
type textarea "**********"
drag, startPoint x: 253, startPoint y: 483, endPoint x: 230, endPoint y: 452, distance: 38.5
click at [252, 482] on button "Vend Gate" at bounding box center [237, 489] width 83 height 24
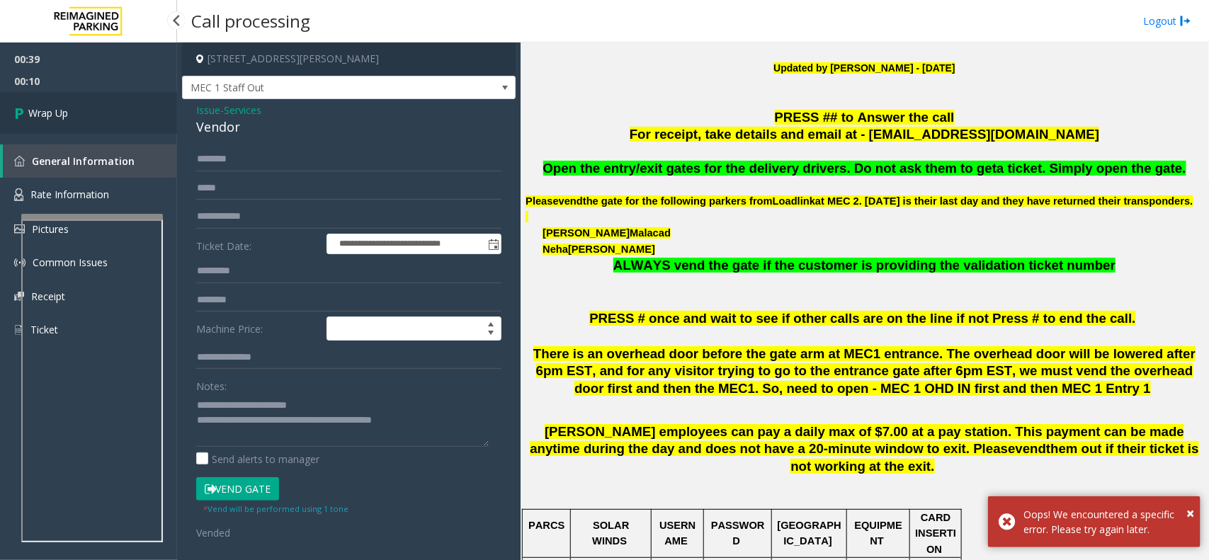
click at [84, 119] on link "Wrap Up" at bounding box center [88, 113] width 177 height 42
